Goal: Find specific page/section: Find specific page/section

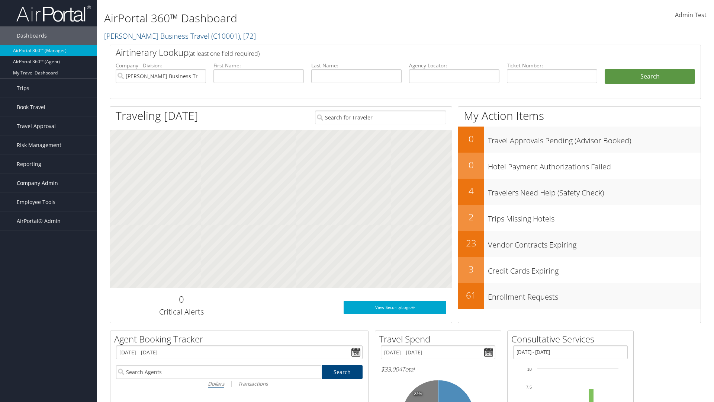
click at [48, 183] on span "Company Admin" at bounding box center [37, 183] width 41 height 19
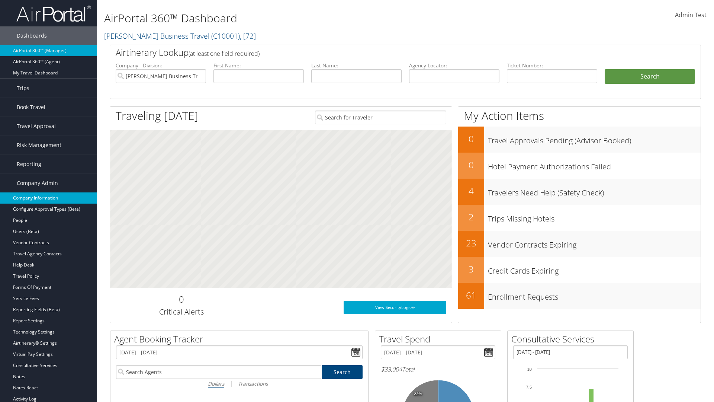
click at [48, 198] on link "Company Information" at bounding box center [48, 197] width 97 height 11
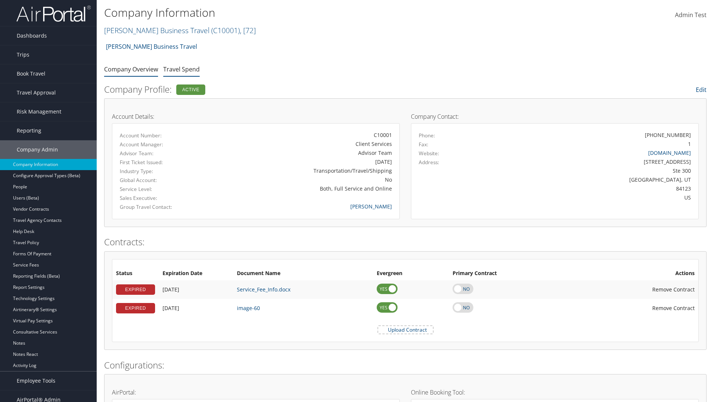
click at [182, 69] on link "Travel Spend" at bounding box center [181, 69] width 36 height 8
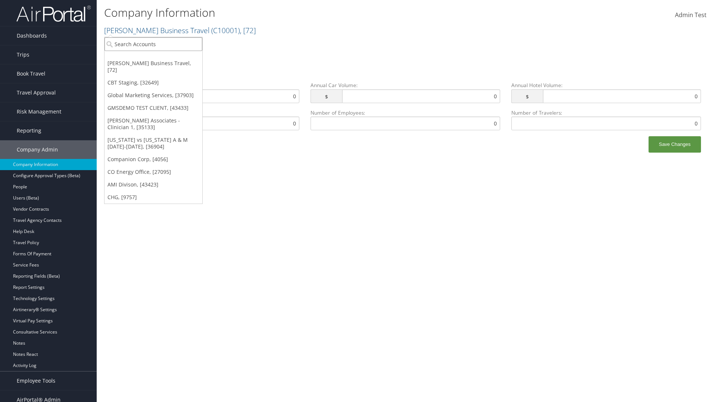
click at [153, 44] on input "search" at bounding box center [154, 44] width 98 height 14
type input "Global Marketing Services"
click at [160, 58] on div "Global Marketing Services (301946), [37903]" at bounding box center [160, 57] width 120 height 7
